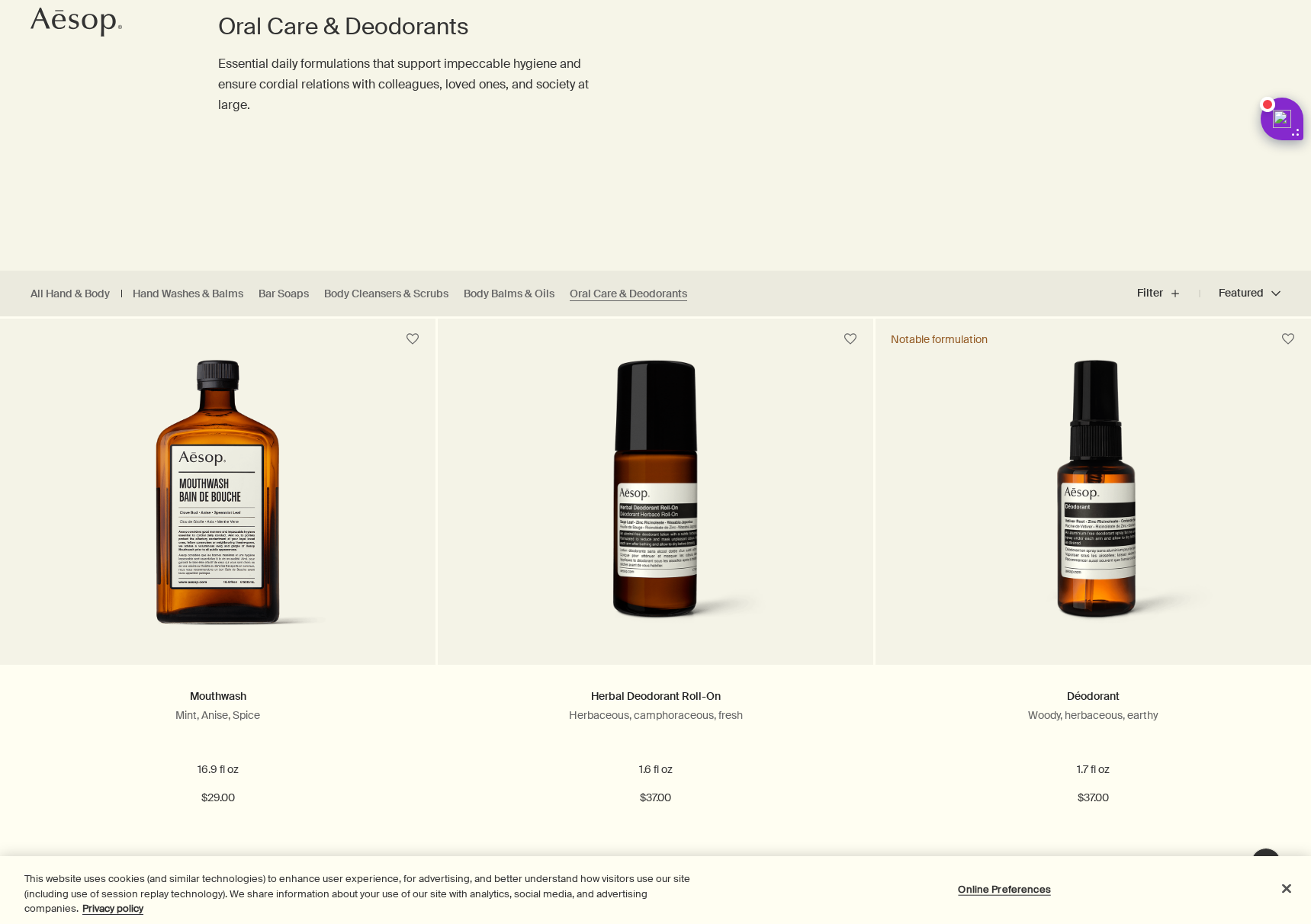
scroll to position [480, 0]
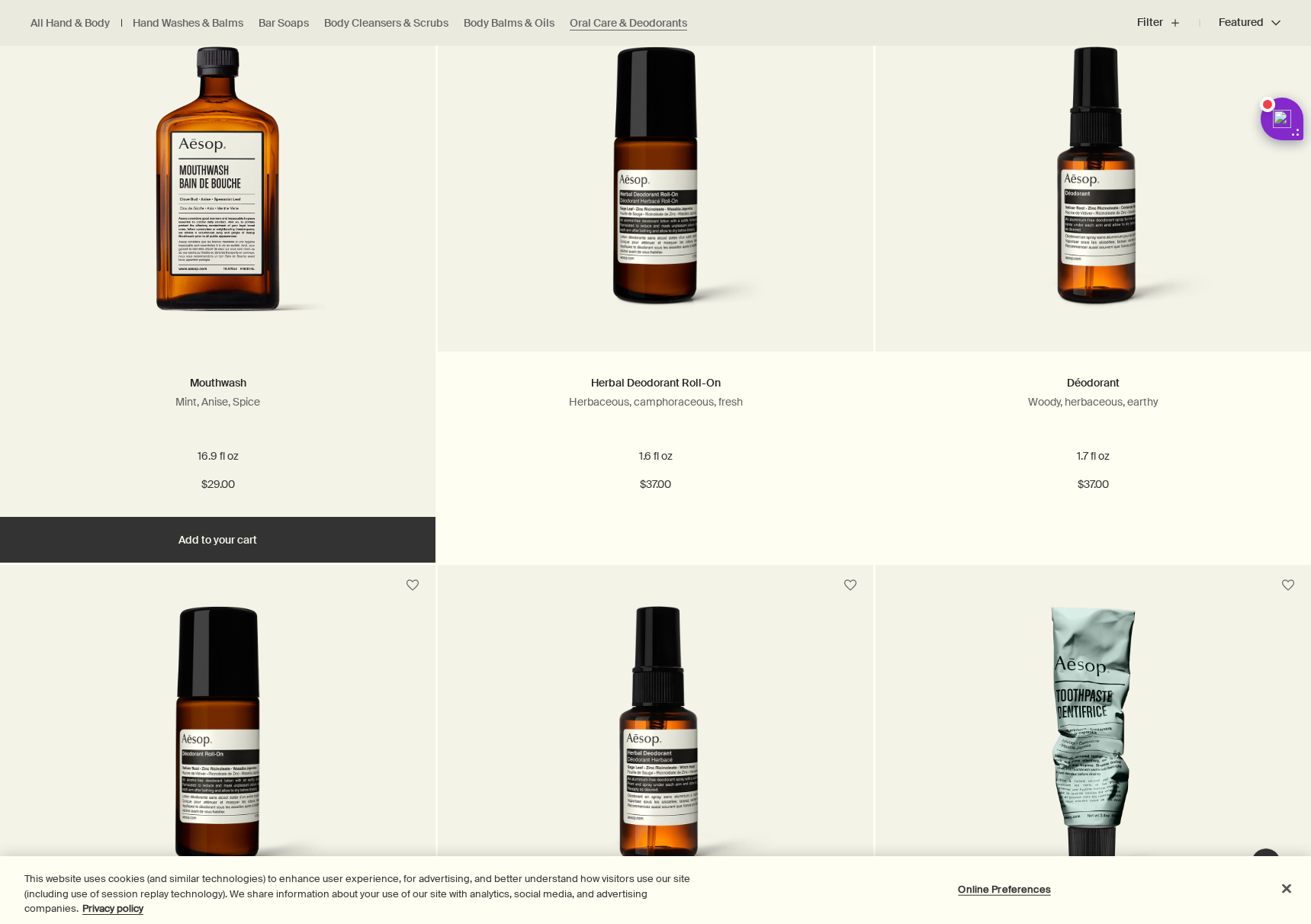
click at [255, 285] on img at bounding box center [218, 187] width 228 height 282
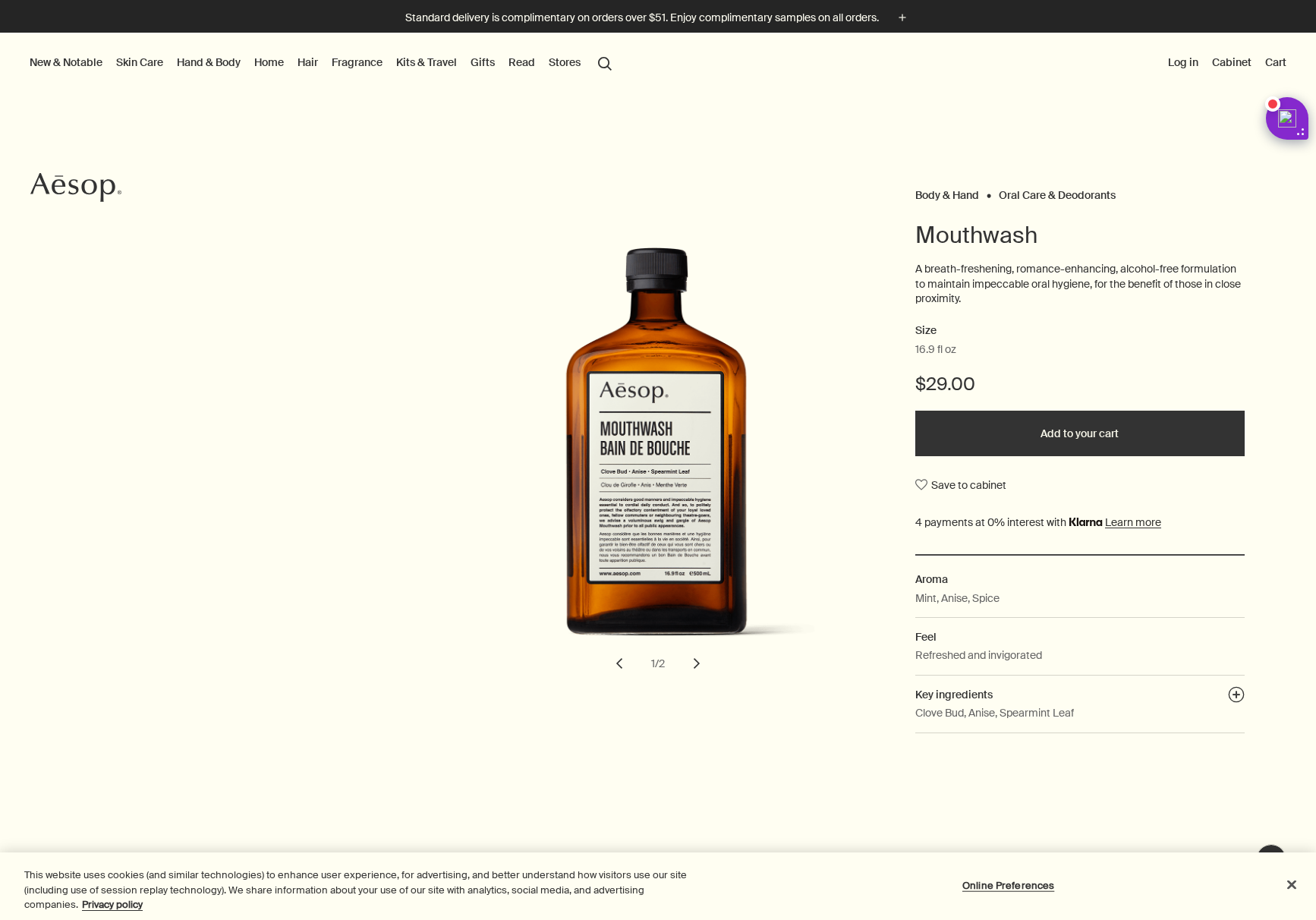
click at [1072, 443] on button "Add to your cart" at bounding box center [1080, 433] width 329 height 45
click at [236, 66] on link "Hand & Body" at bounding box center [208, 62] width 70 height 19
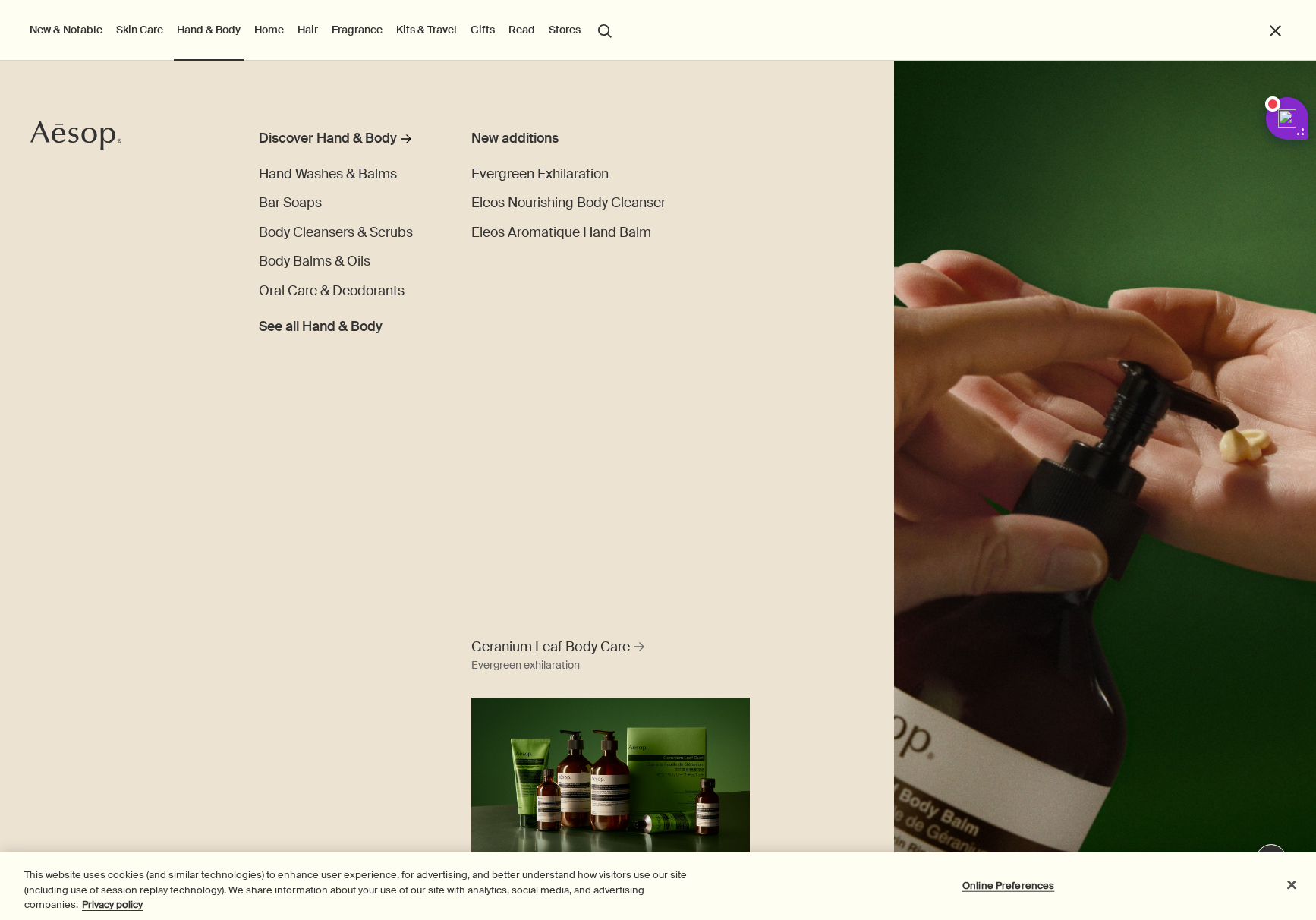
click at [134, 31] on link "Skin Care" at bounding box center [140, 29] width 53 height 19
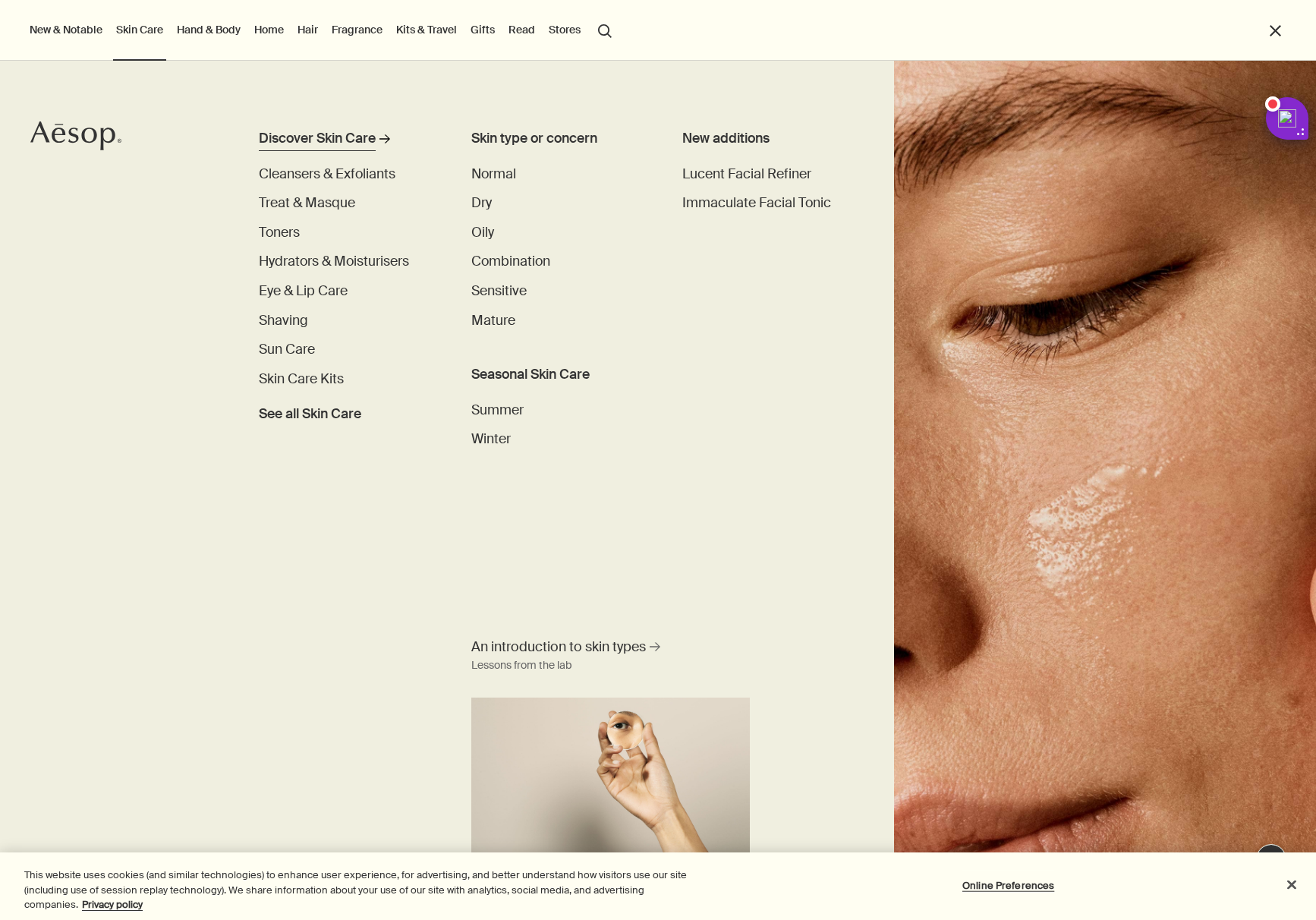
click at [339, 136] on div "Discover Skin Care" at bounding box center [318, 139] width 117 height 20
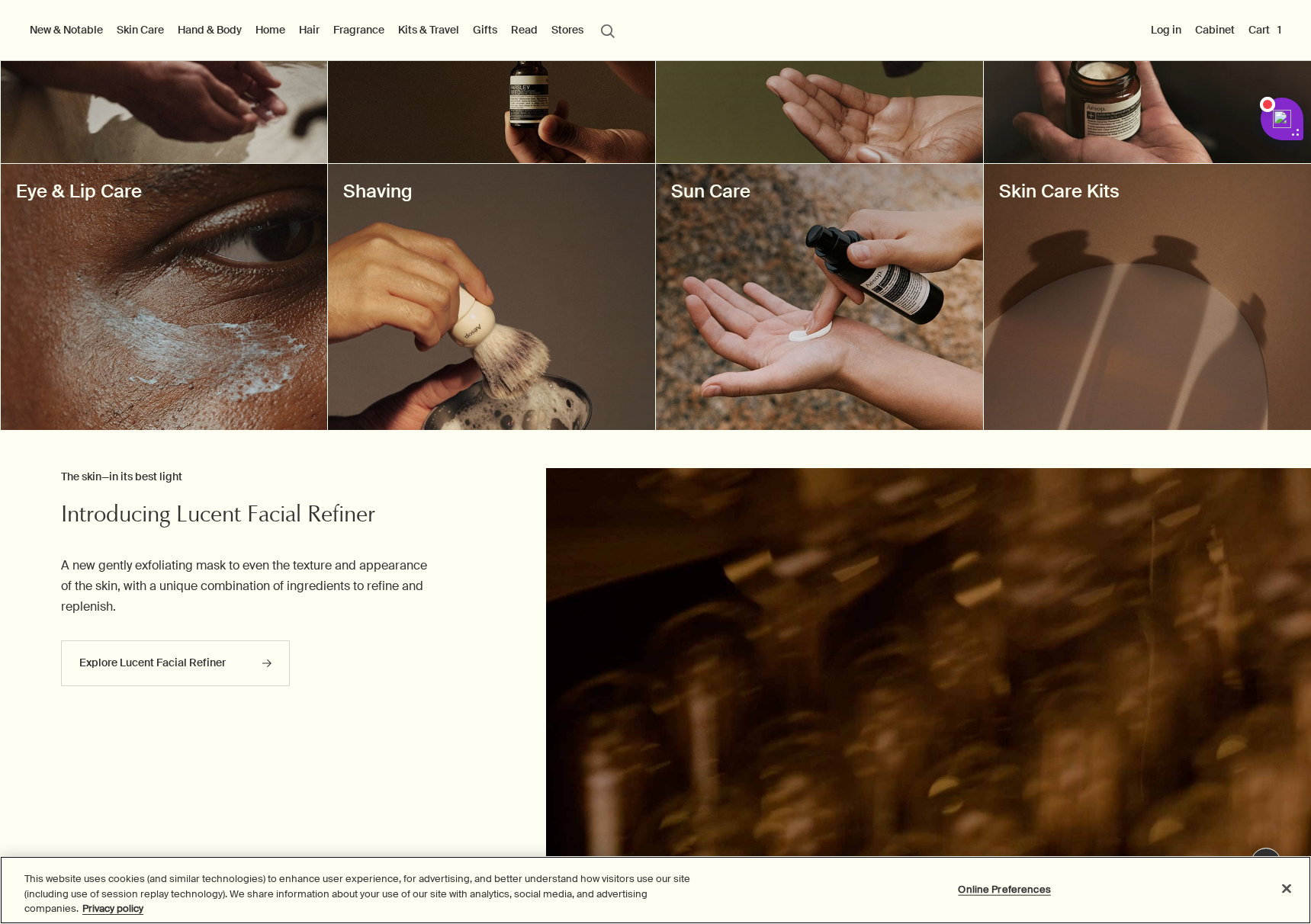
scroll to position [576, 0]
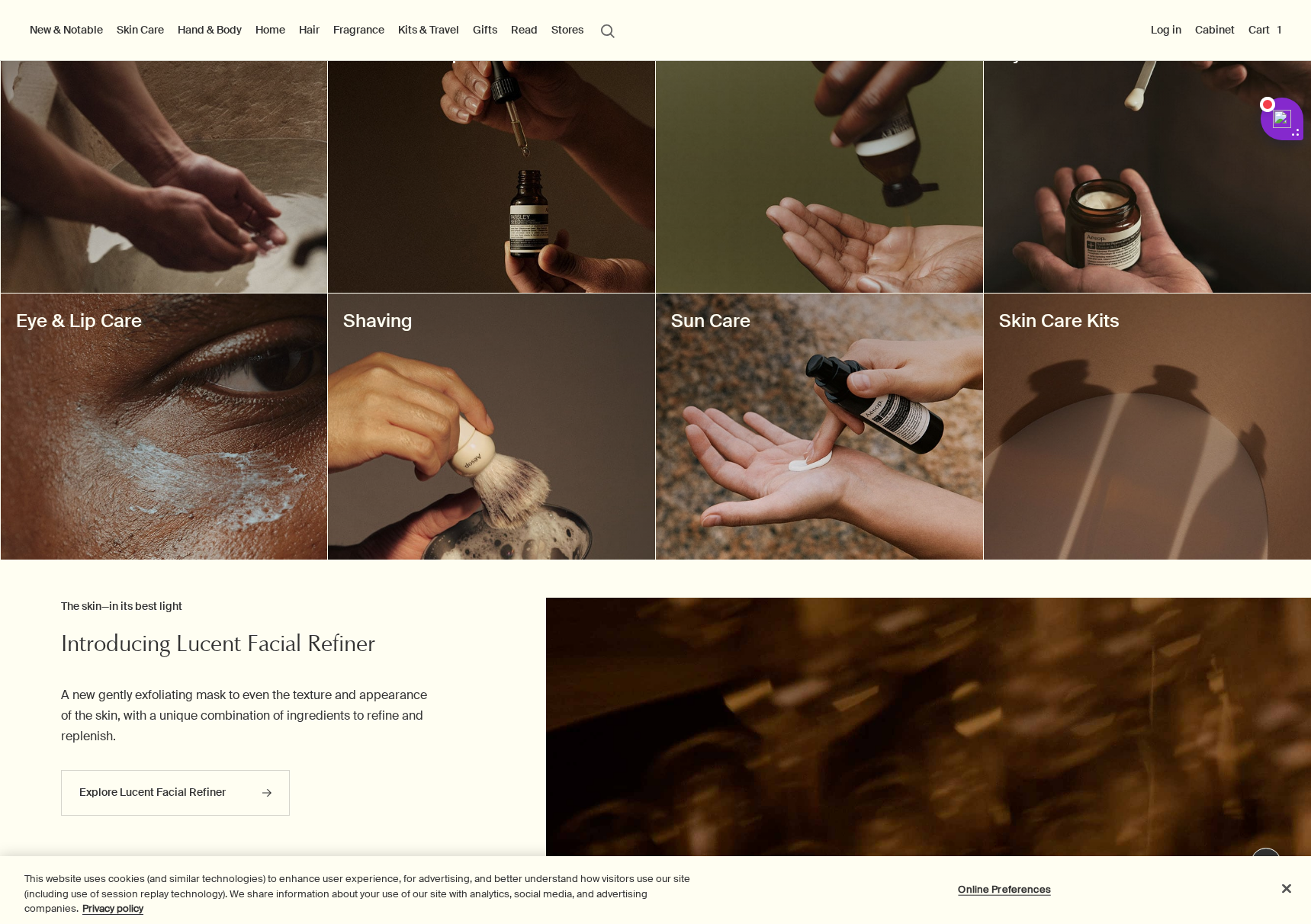
click at [532, 501] on div at bounding box center [492, 426] width 327 height 266
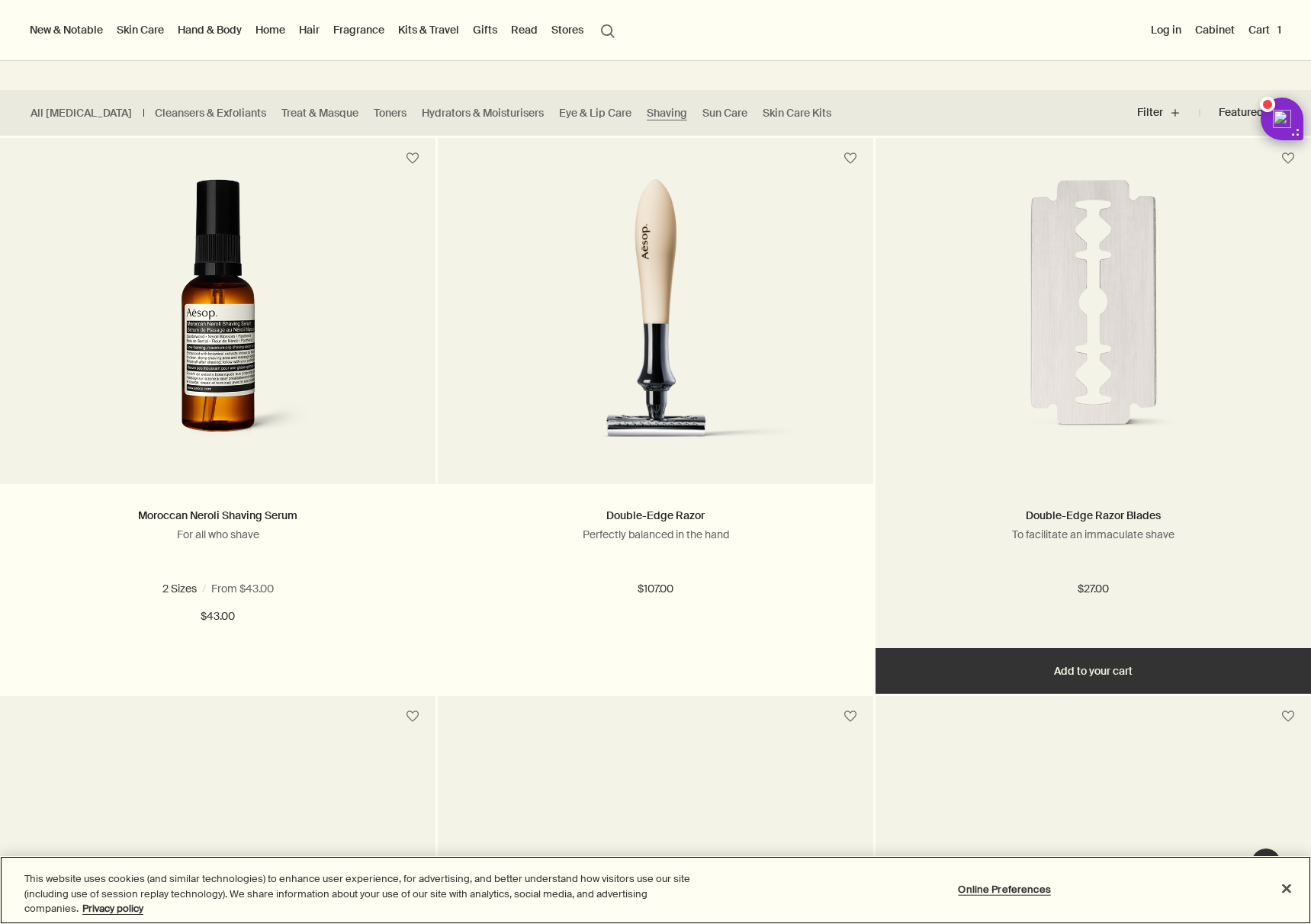
scroll to position [269, 0]
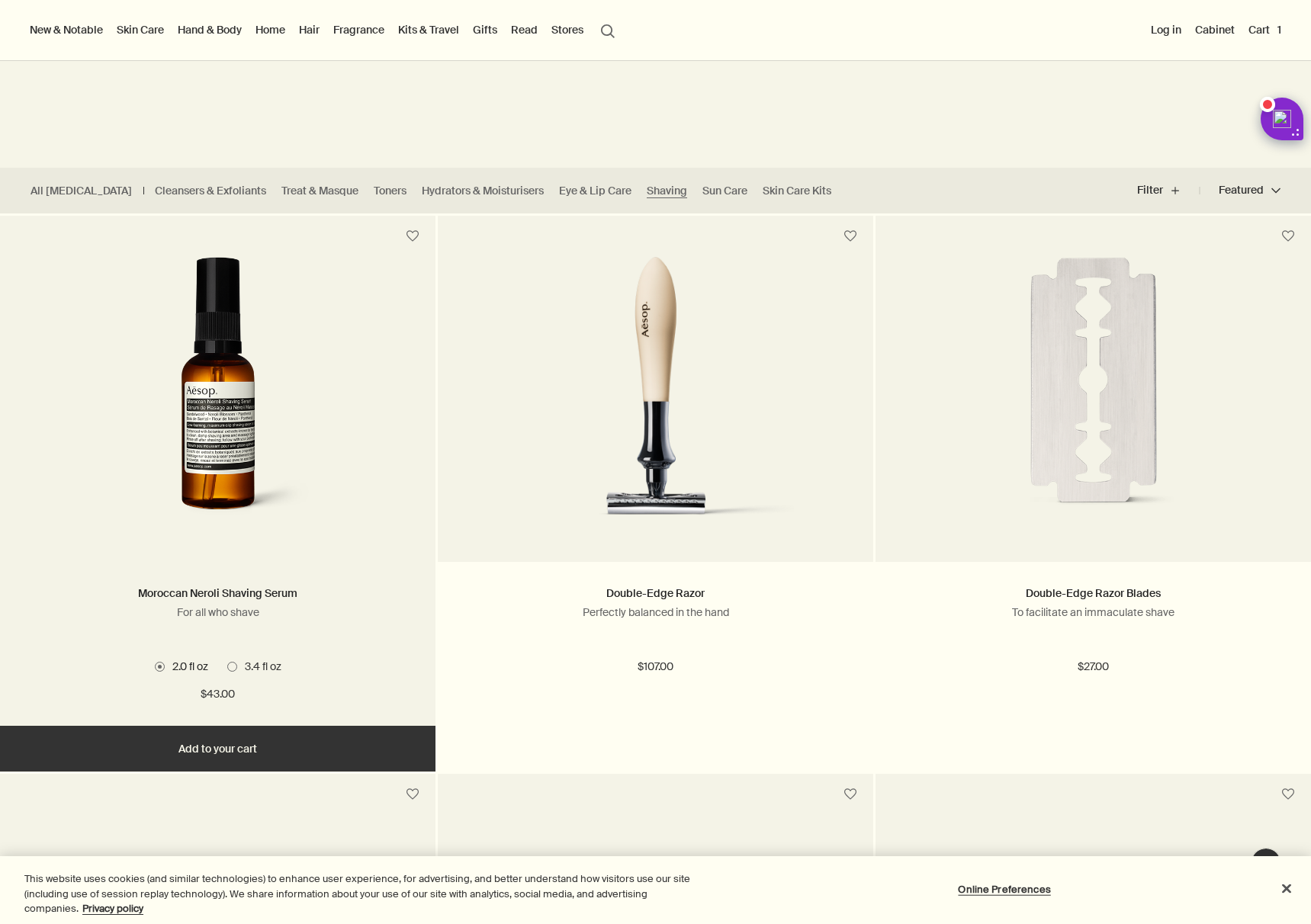
click at [308, 410] on img at bounding box center [217, 397] width 289 height 282
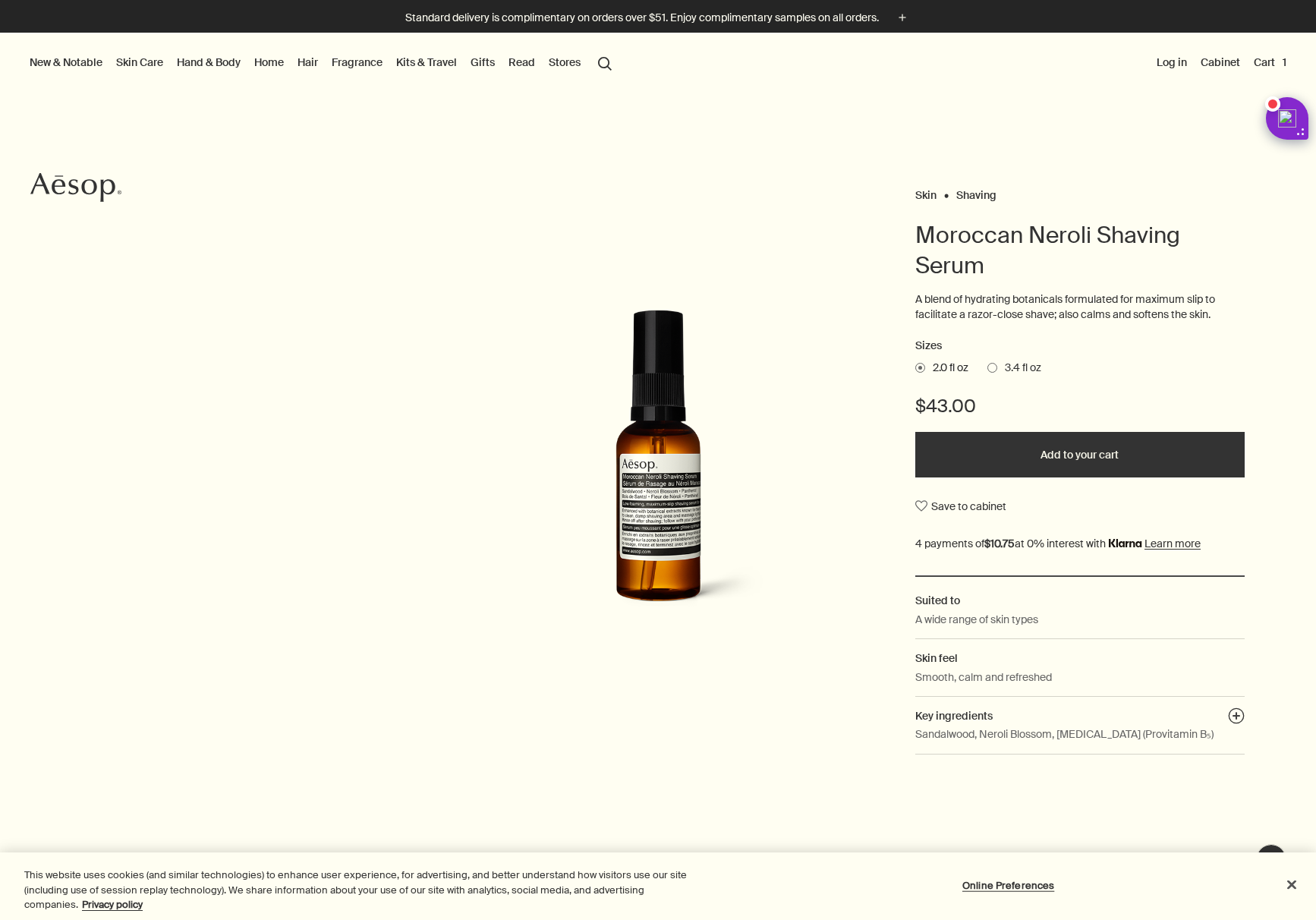
click at [992, 375] on ul "2.0 fl oz 3.4 fl oz" at bounding box center [1080, 368] width 329 height 21
click at [997, 369] on span "3.4 fl oz" at bounding box center [1019, 368] width 44 height 15
click at [987, 369] on input "3.4 fl oz" at bounding box center [987, 365] width 0 height 10
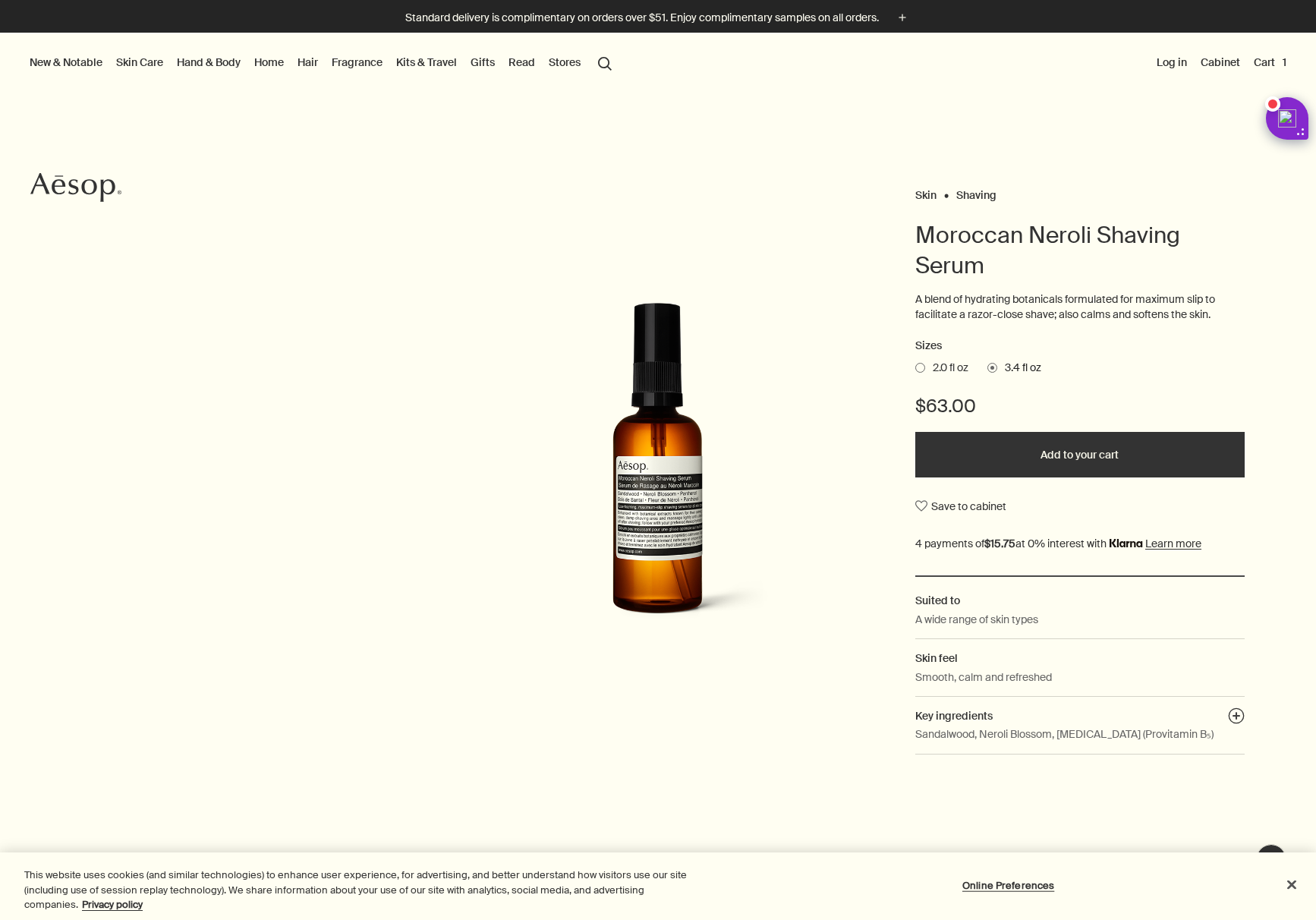
click at [932, 367] on span "2.0 fl oz" at bounding box center [946, 368] width 43 height 15
click at [915, 367] on input "2.0 fl oz" at bounding box center [915, 365] width 0 height 10
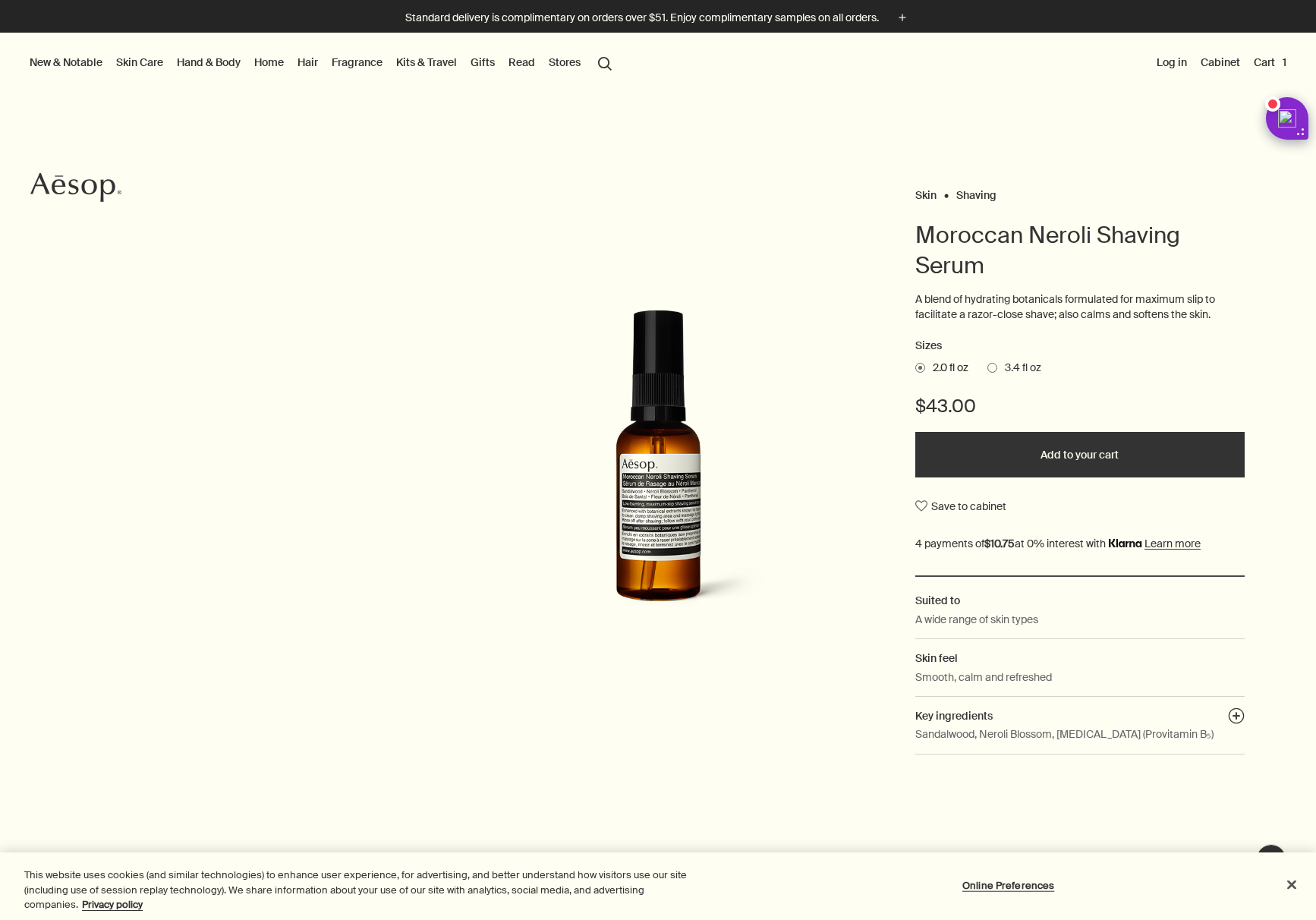
click at [1028, 452] on button "Add to your cart" at bounding box center [1080, 454] width 329 height 45
click at [199, 60] on link "Hand & Body" at bounding box center [208, 62] width 70 height 19
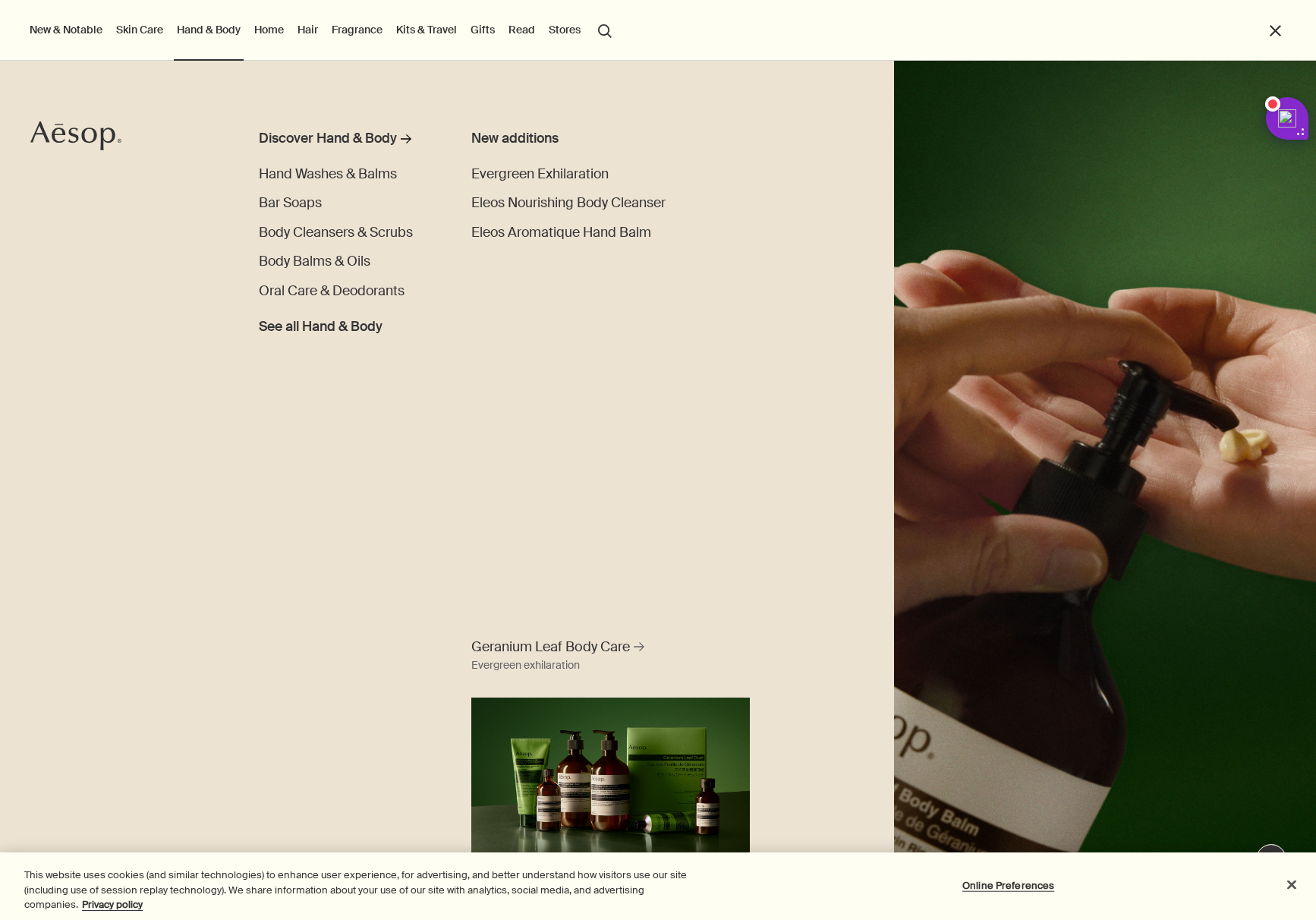
click at [125, 34] on link "Skin Care" at bounding box center [140, 29] width 53 height 19
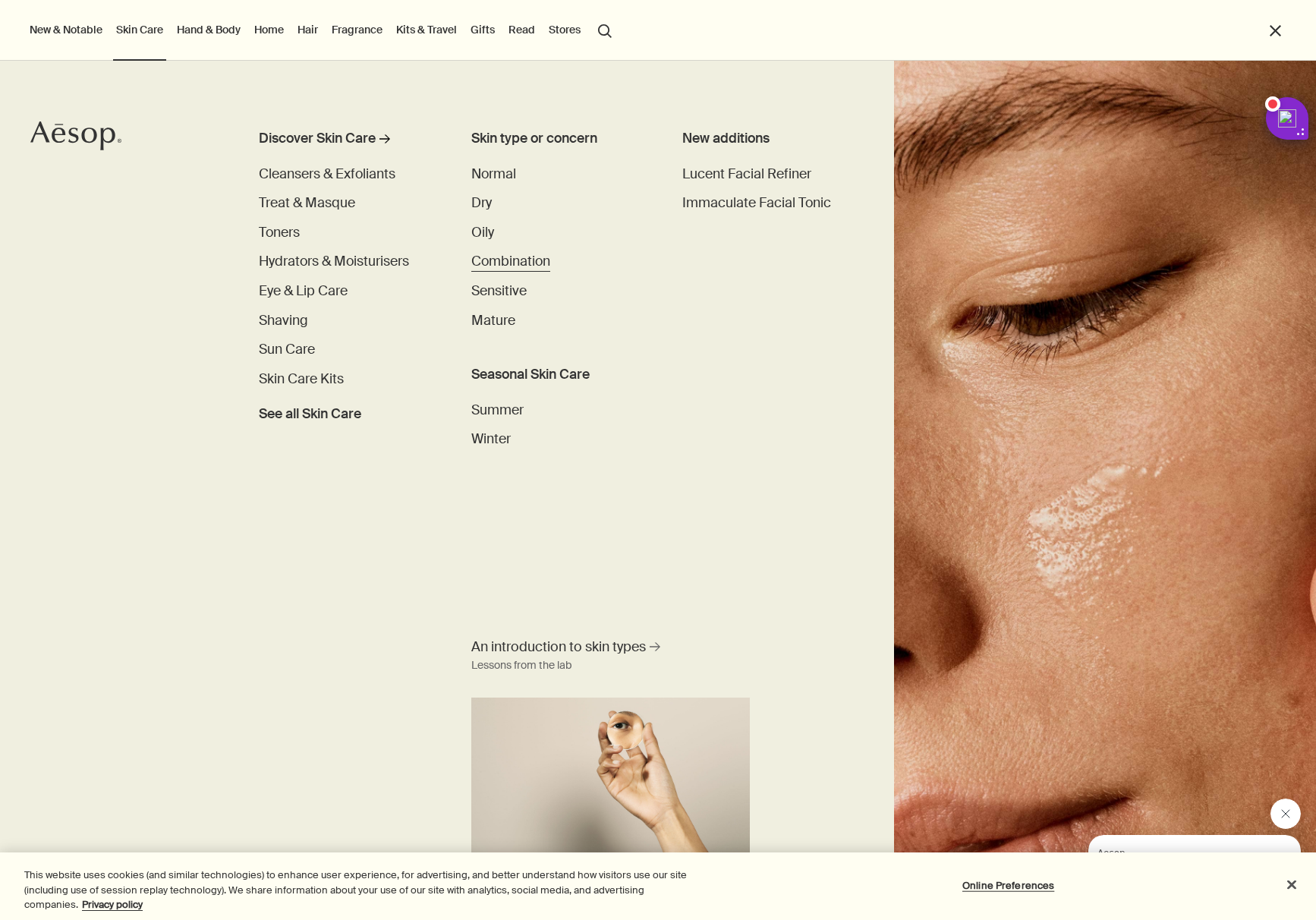
click at [494, 254] on span "Combination" at bounding box center [510, 262] width 79 height 18
